Goal: Information Seeking & Learning: Learn about a topic

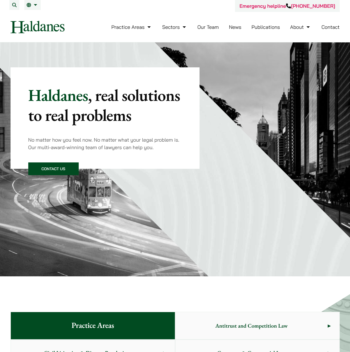
scroll to position [194, 0]
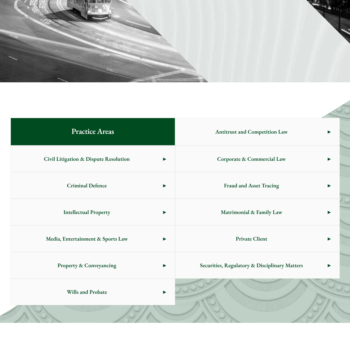
click at [103, 218] on span "Intellectual Property" at bounding box center [87, 212] width 153 height 26
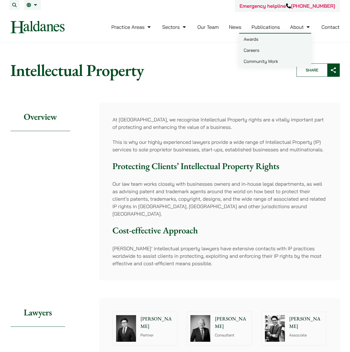
click at [253, 49] on link "Careers" at bounding box center [275, 50] width 72 height 11
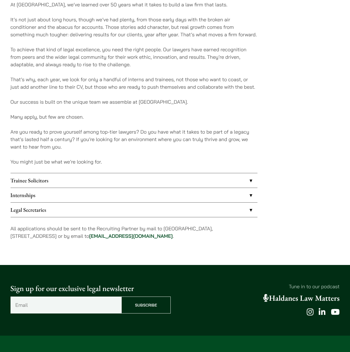
scroll to position [333, 0]
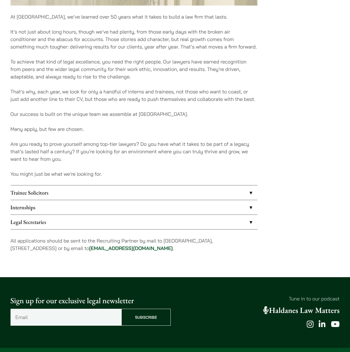
click at [134, 189] on link "Trainee Solicitors" at bounding box center [134, 193] width 247 height 14
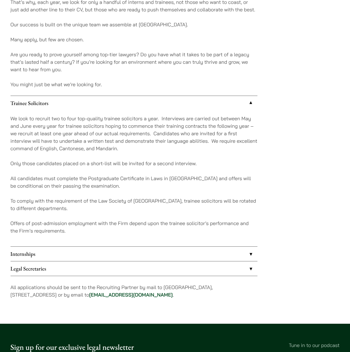
scroll to position [444, 0]
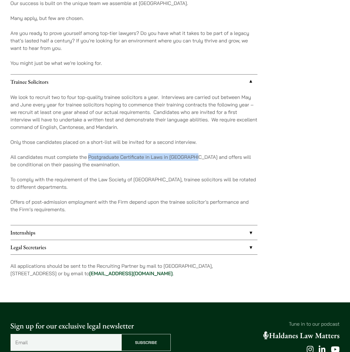
drag, startPoint x: 89, startPoint y: 156, endPoint x: 196, endPoint y: 157, distance: 106.8
click at [196, 157] on p "All candidates must complete the Postgraduate Certificate in Laws in Hong Kong …" at bounding box center [134, 160] width 247 height 15
